Goal: Transaction & Acquisition: Purchase product/service

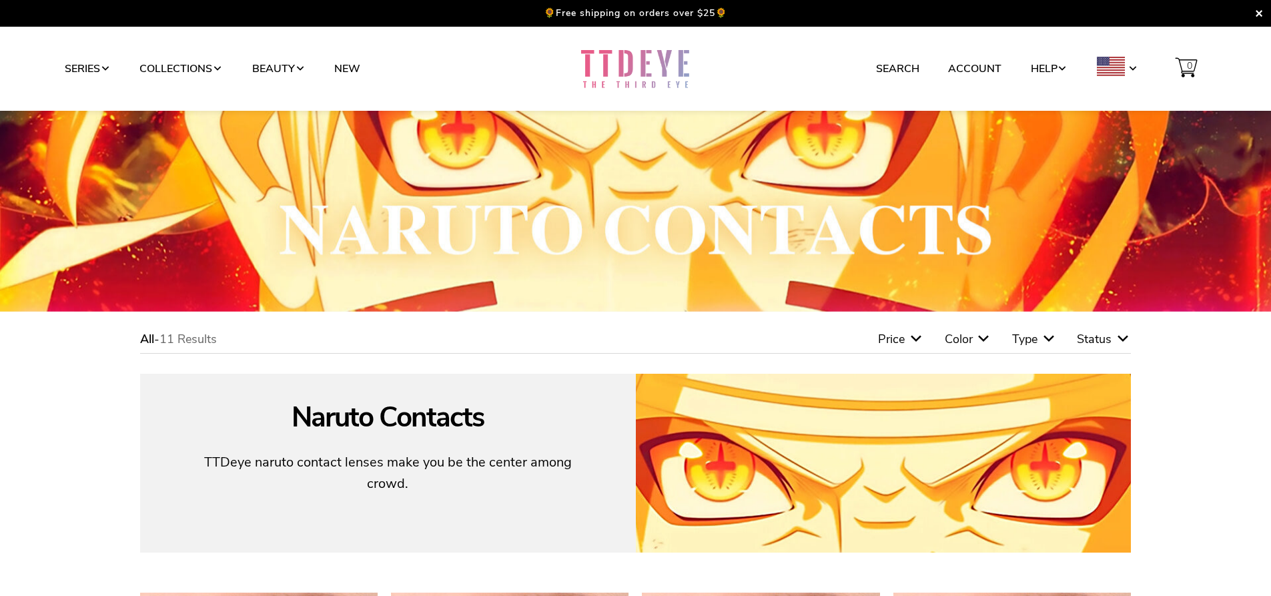
click at [641, 72] on link at bounding box center [635, 68] width 203 height 41
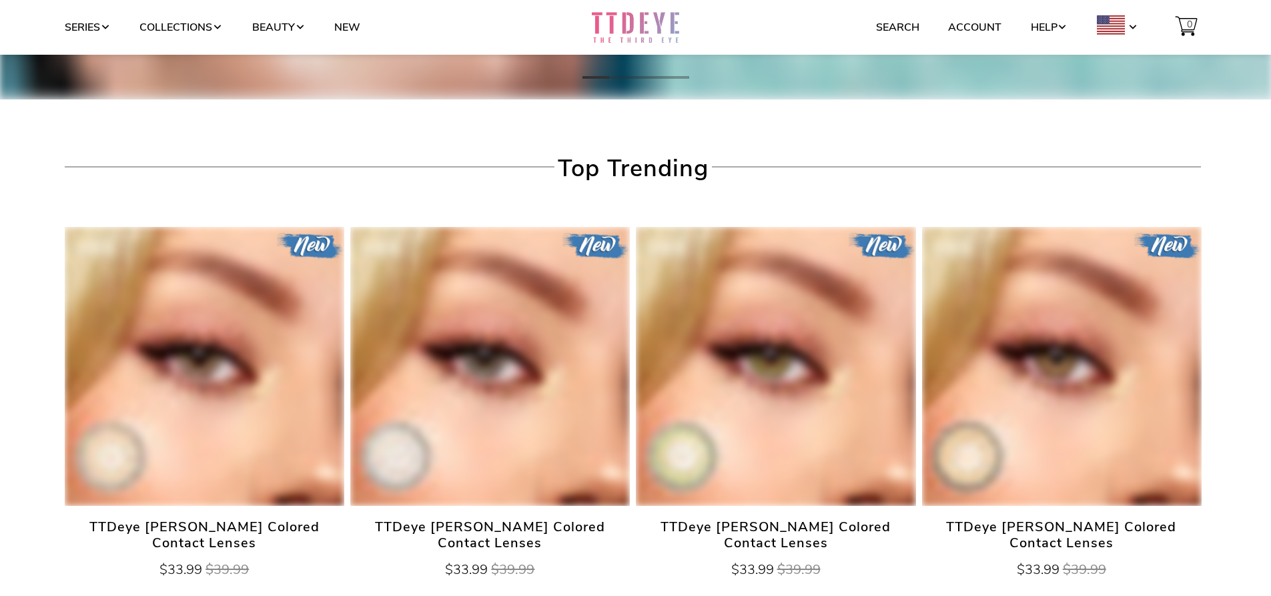
scroll to position [2880, 0]
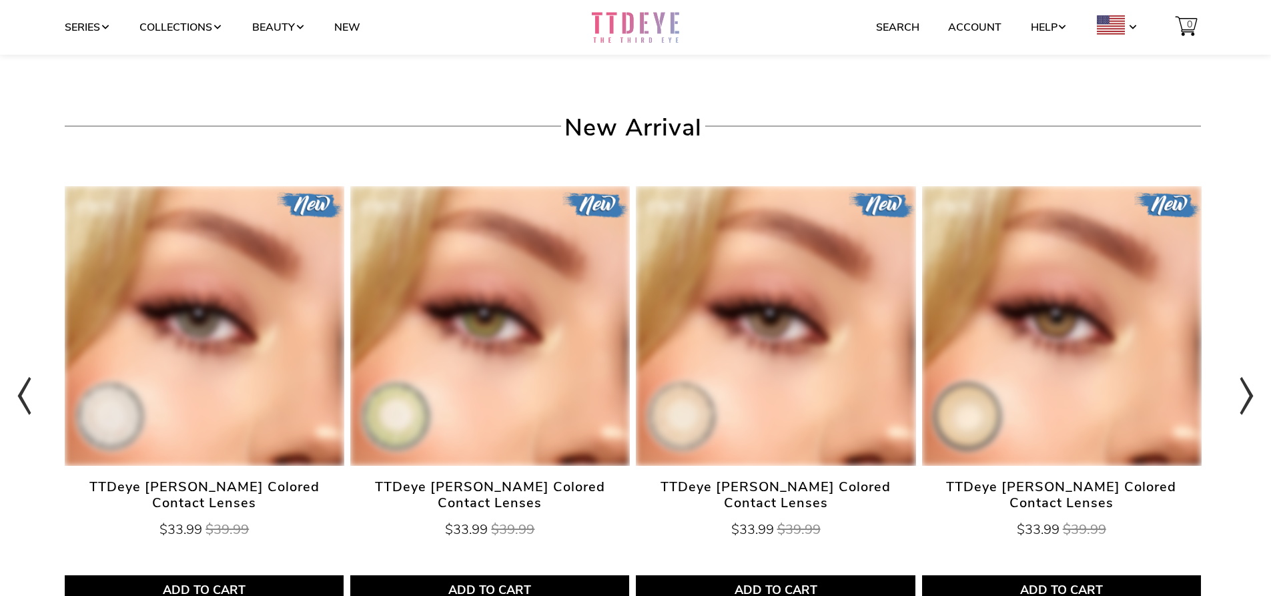
click at [478, 305] on img at bounding box center [489, 325] width 279 height 279
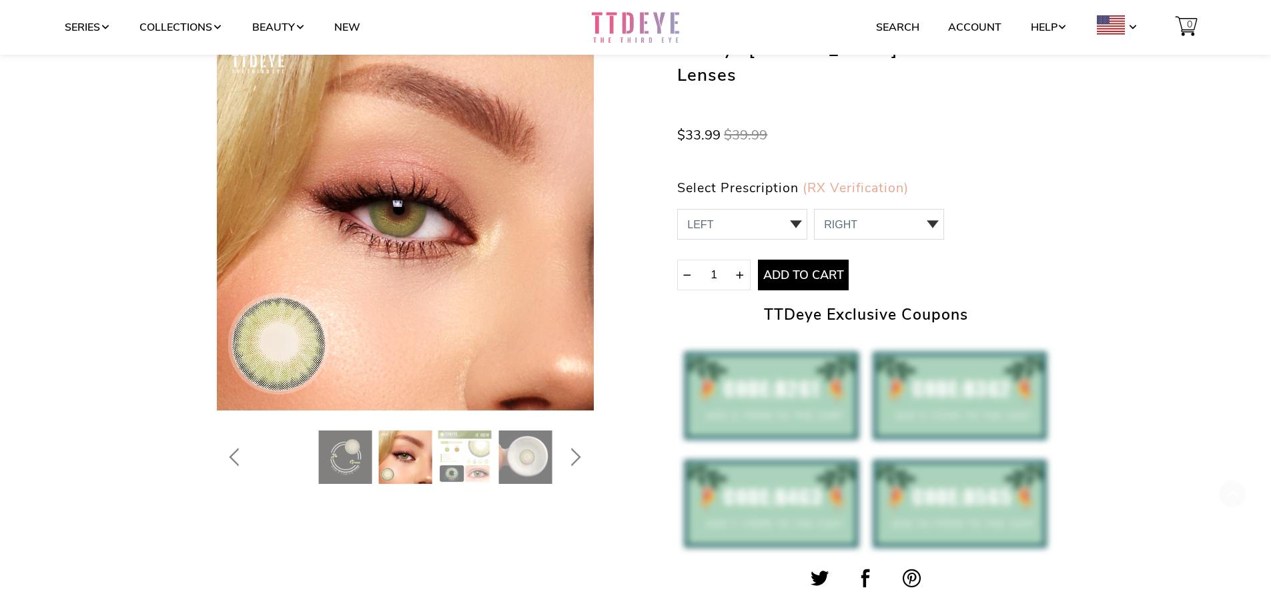
scroll to position [207, 0]
